Goal: Information Seeking & Learning: Learn about a topic

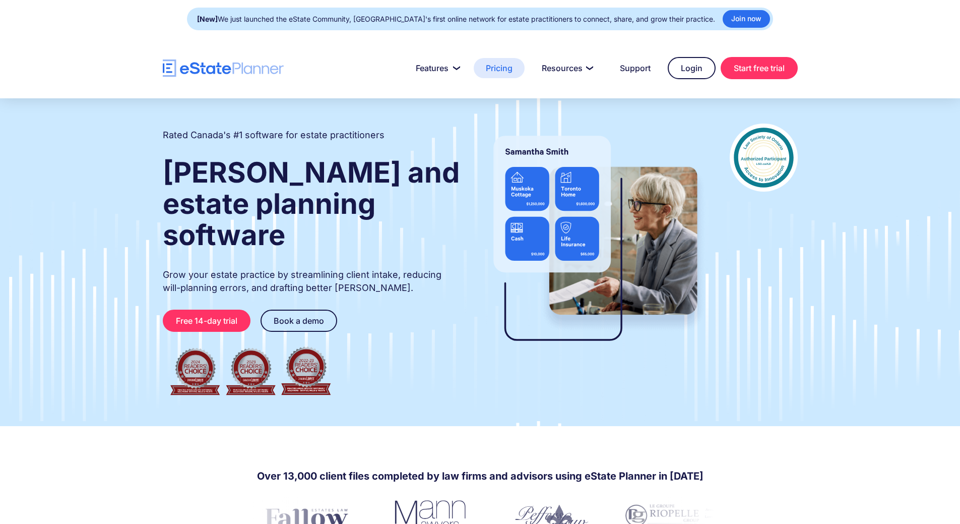
click at [500, 65] on link "Pricing" at bounding box center [499, 68] width 51 height 20
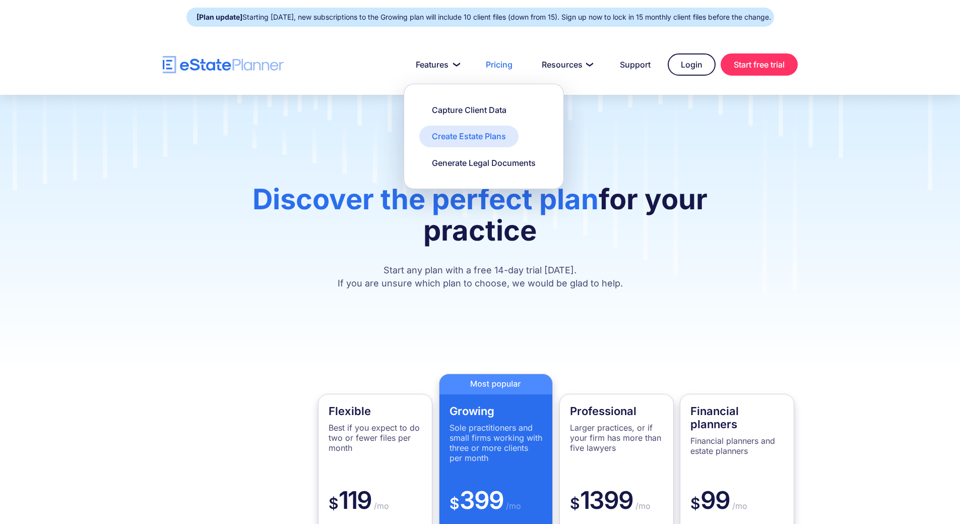
click at [444, 131] on div "Create Estate Plans" at bounding box center [469, 136] width 74 height 11
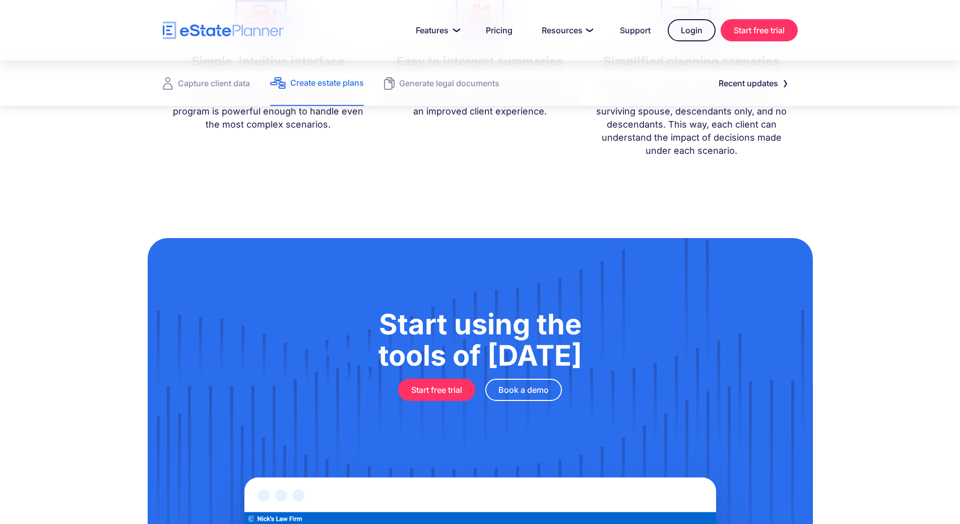
scroll to position [924, 0]
